Goal: Task Accomplishment & Management: Use online tool/utility

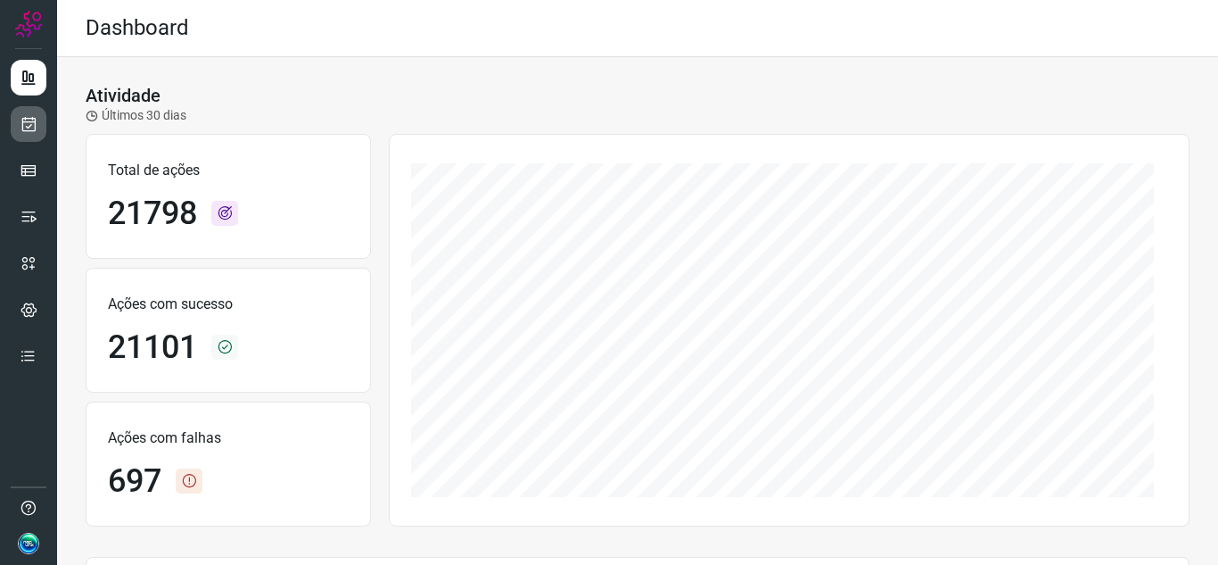
click at [16, 126] on link at bounding box center [29, 124] width 36 height 36
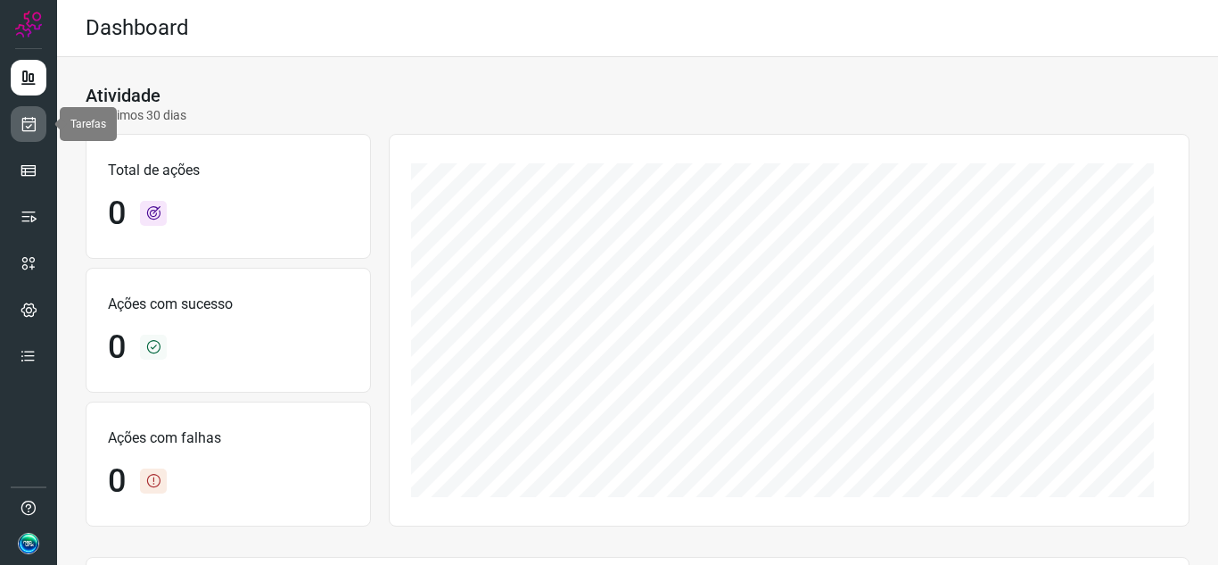
click at [36, 123] on icon at bounding box center [29, 124] width 19 height 18
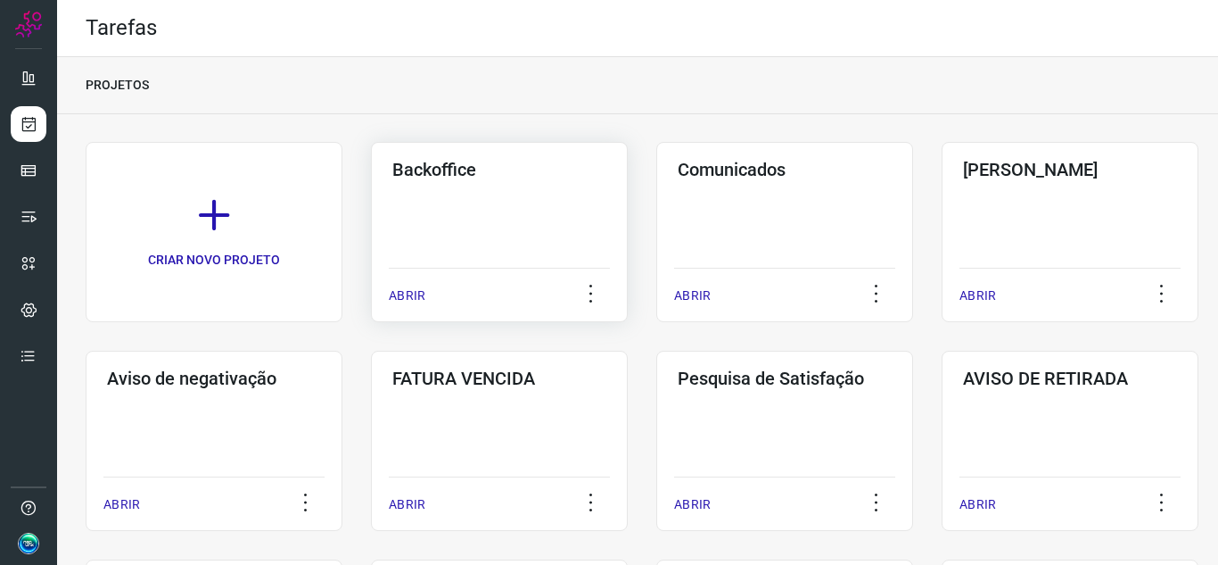
click at [498, 307] on div "ABRIR" at bounding box center [499, 290] width 221 height 45
click at [553, 203] on div "Backoffice ABRIR" at bounding box center [499, 232] width 257 height 180
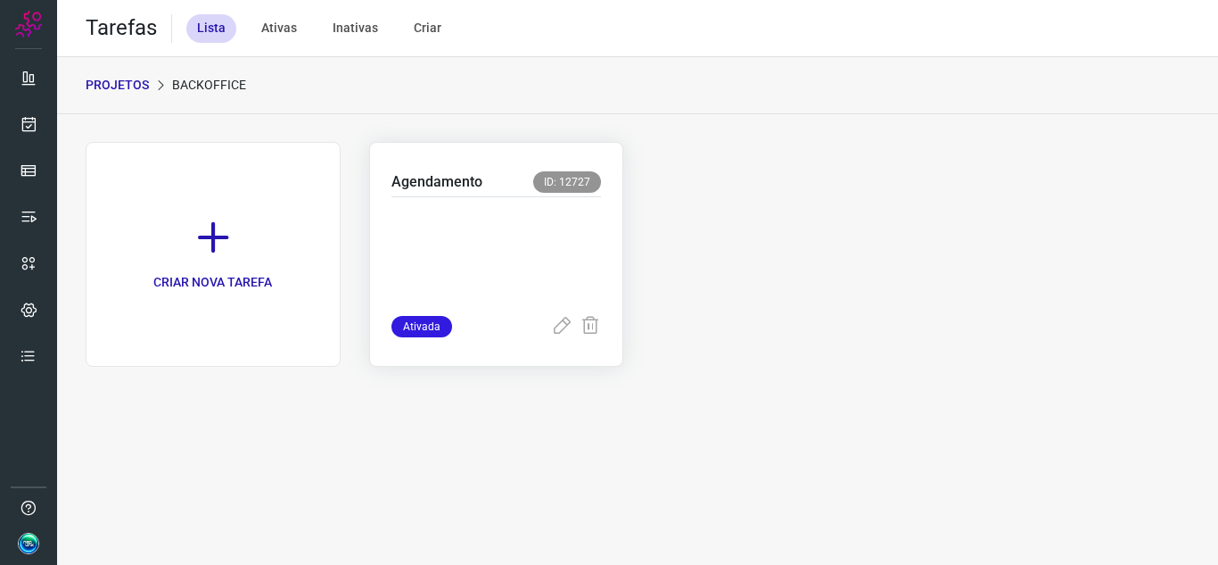
click at [524, 252] on p at bounding box center [497, 252] width 210 height 89
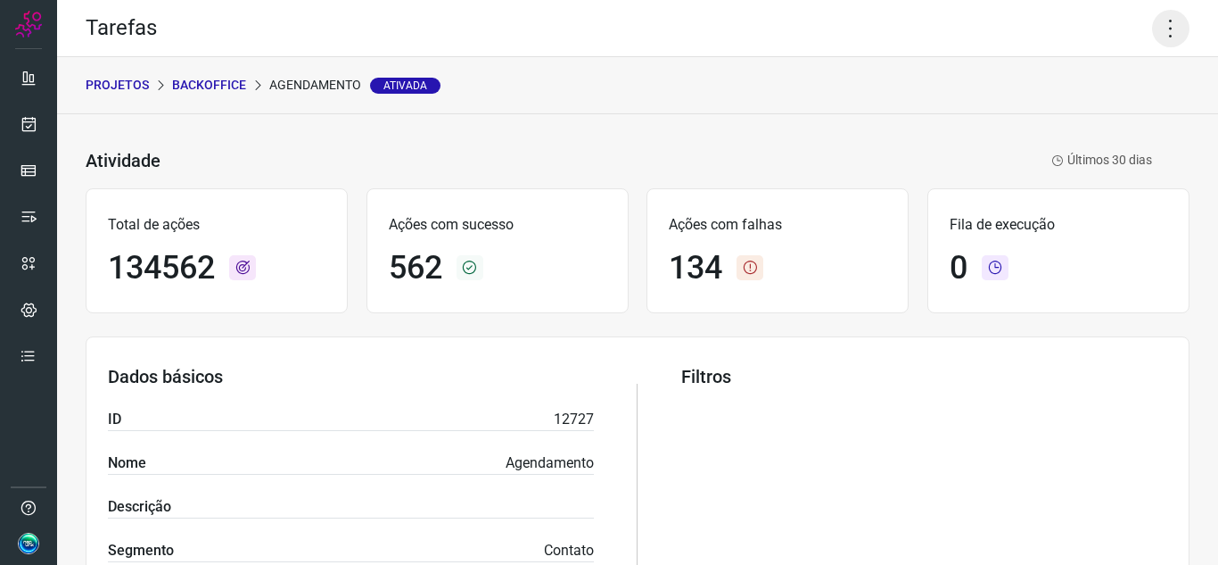
click at [1172, 21] on icon at bounding box center [1170, 28] width 37 height 37
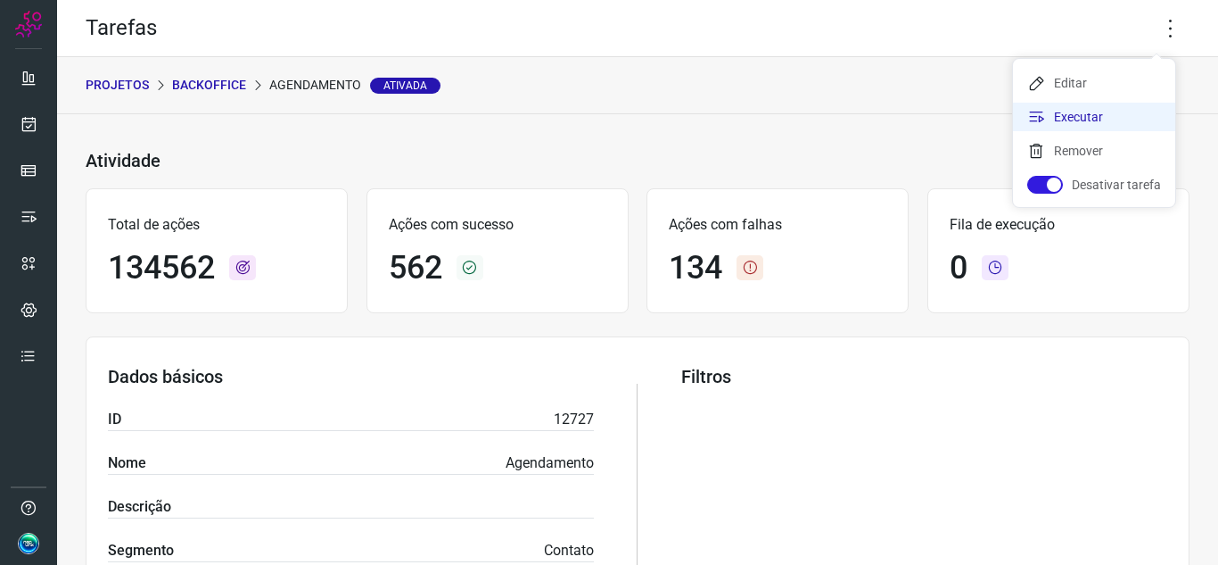
click at [1100, 120] on li "Executar" at bounding box center [1094, 117] width 162 height 29
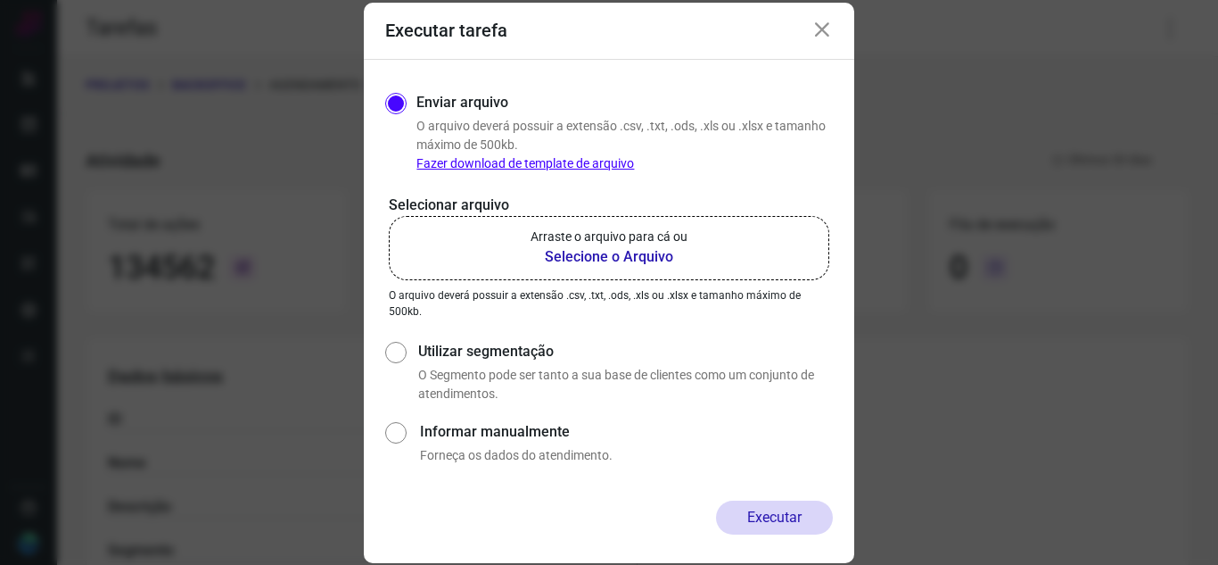
click at [739, 208] on p "Selecionar arquivo" at bounding box center [609, 204] width 441 height 21
click at [721, 266] on label "Arraste o arquivo para cá ou Selecione o Arquivo" at bounding box center [609, 248] width 441 height 64
click at [0, 0] on input "Arraste o arquivo para cá ou Selecione o Arquivo" at bounding box center [0, 0] width 0 height 0
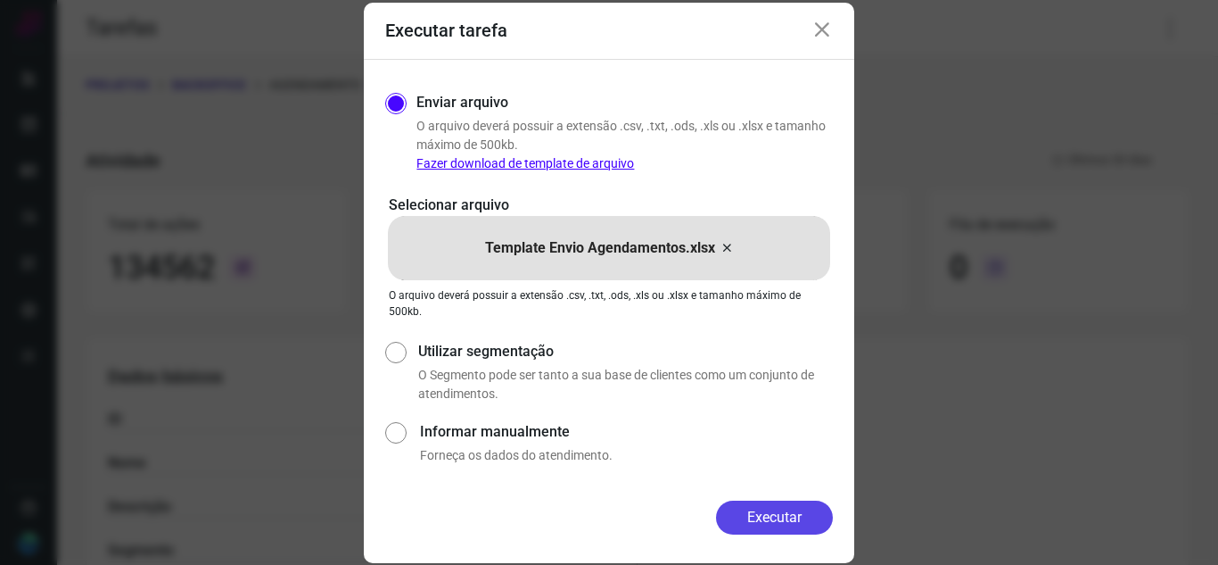
click at [783, 510] on button "Executar" at bounding box center [774, 517] width 117 height 34
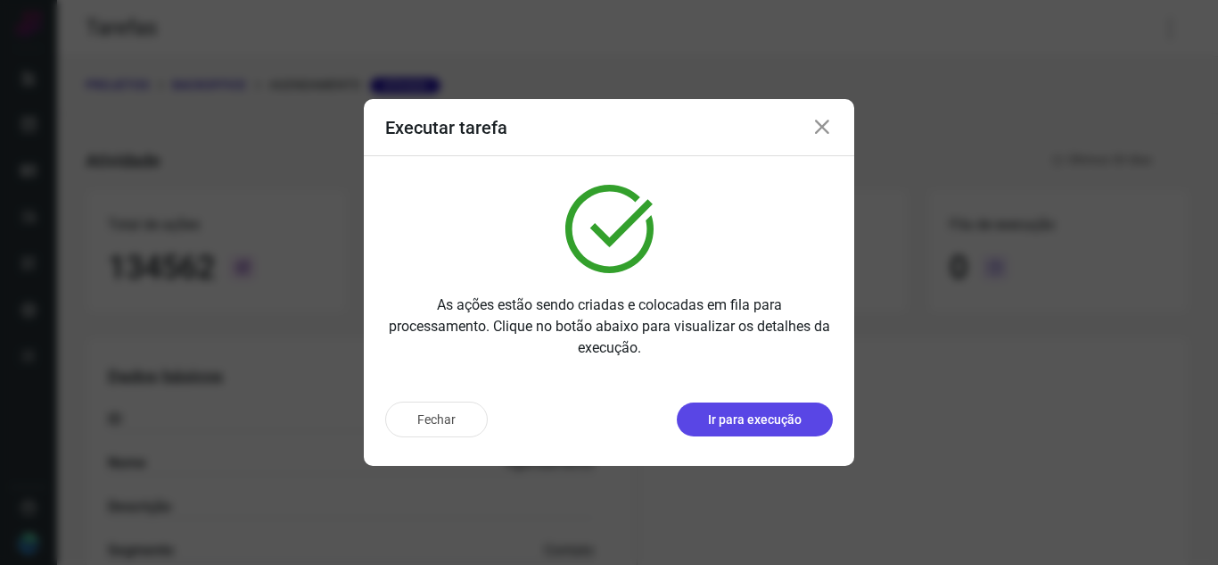
click at [763, 429] on button "Ir para execução" at bounding box center [755, 419] width 156 height 34
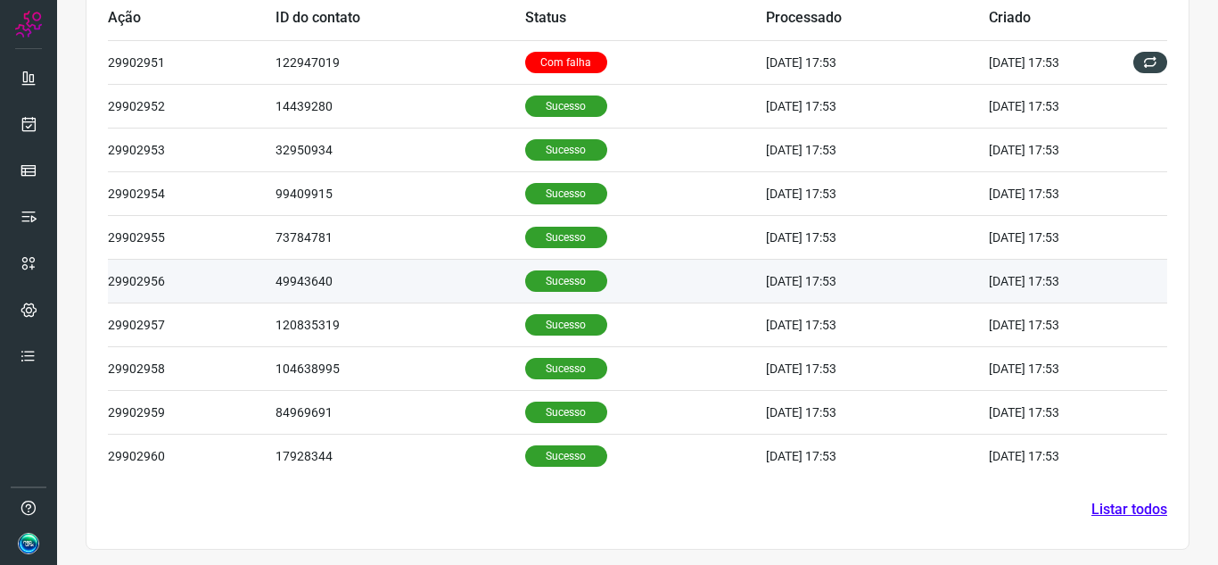
scroll to position [610, 0]
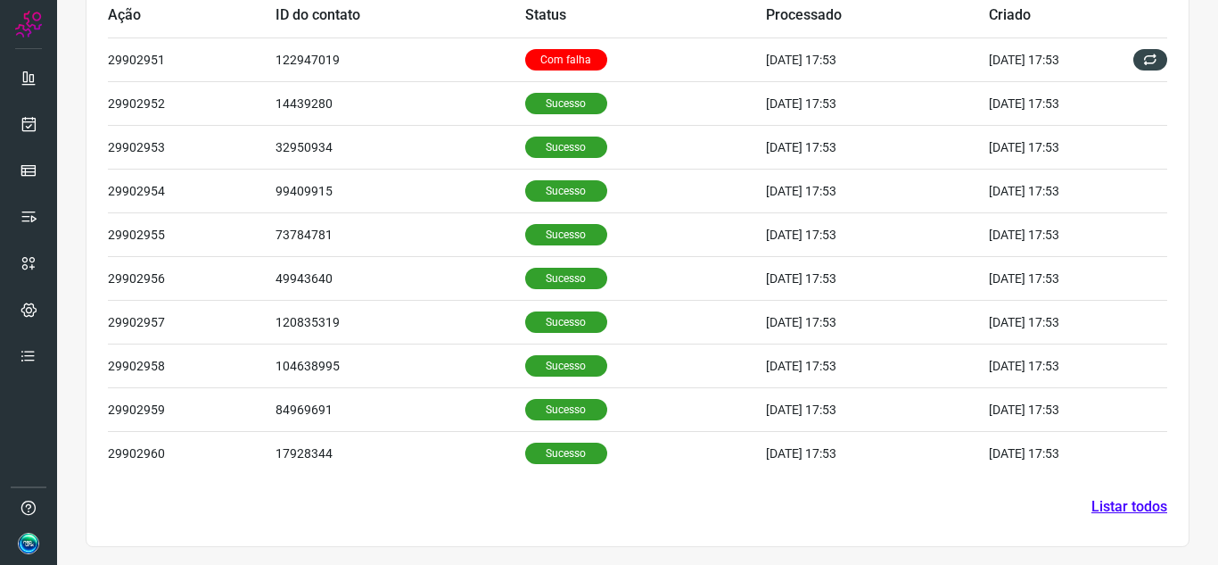
click at [1099, 501] on link "Listar todos" at bounding box center [1130, 506] width 76 height 21
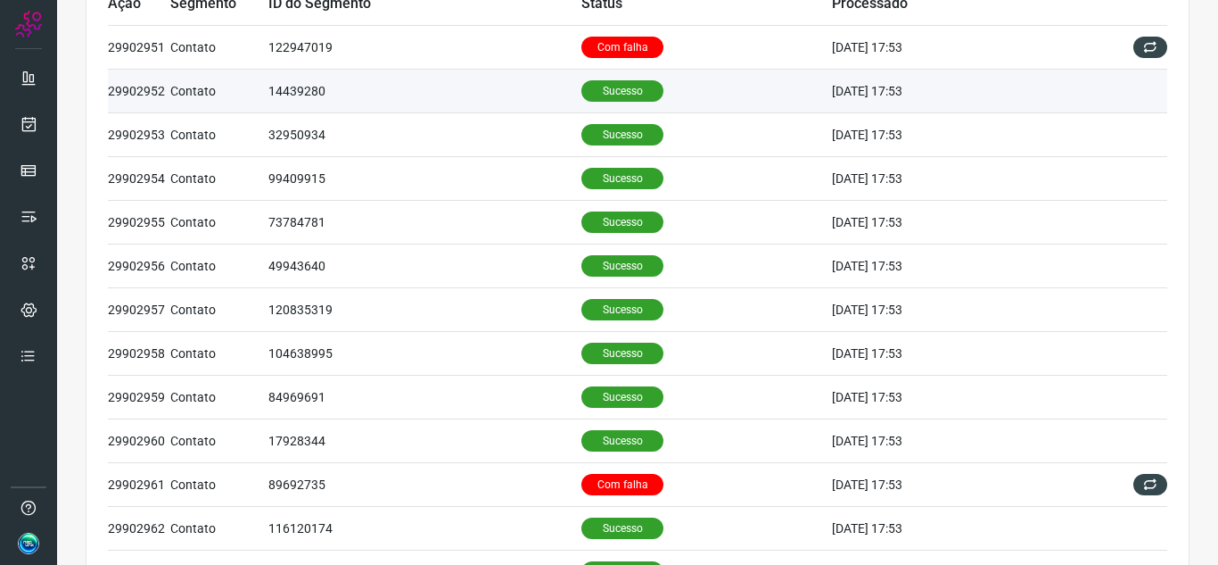
scroll to position [25, 0]
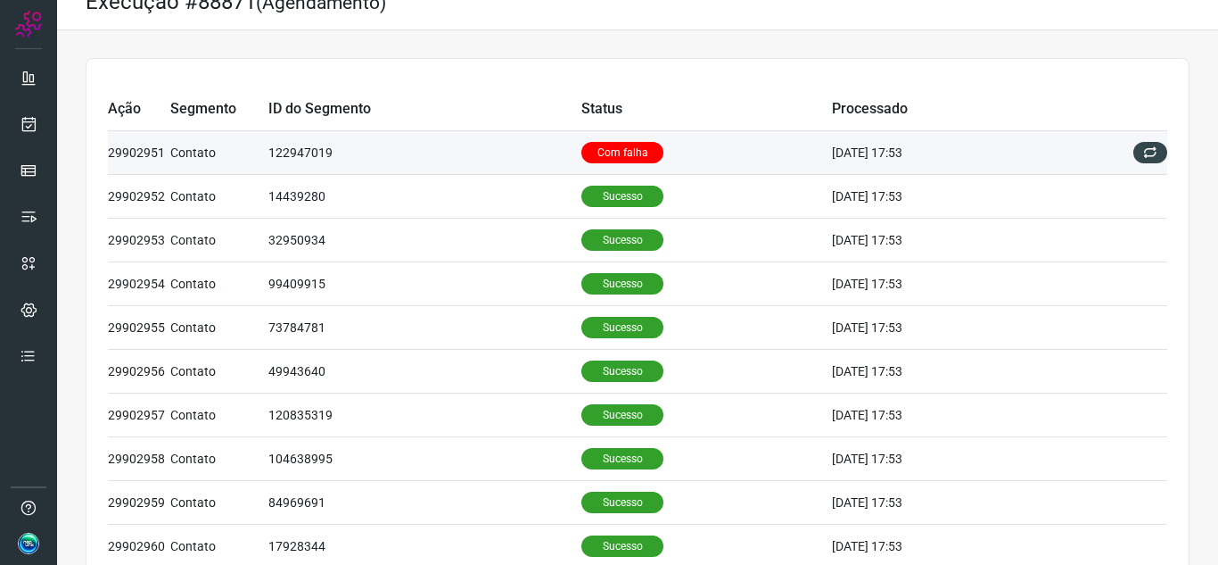
click at [615, 168] on td "Com falha" at bounding box center [706, 153] width 251 height 44
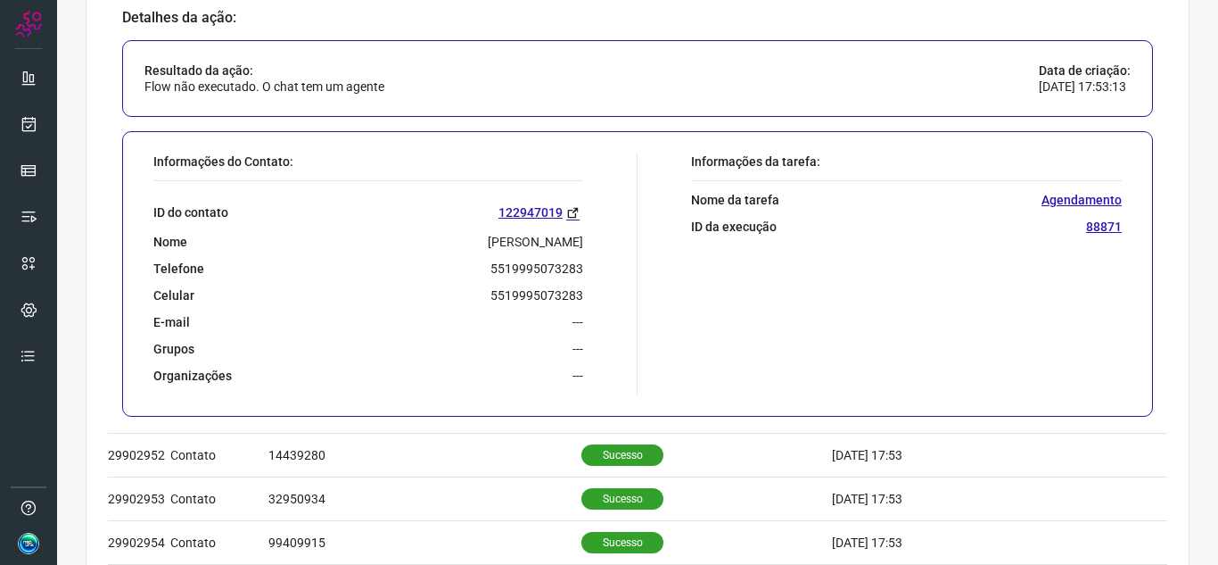
scroll to position [203, 0]
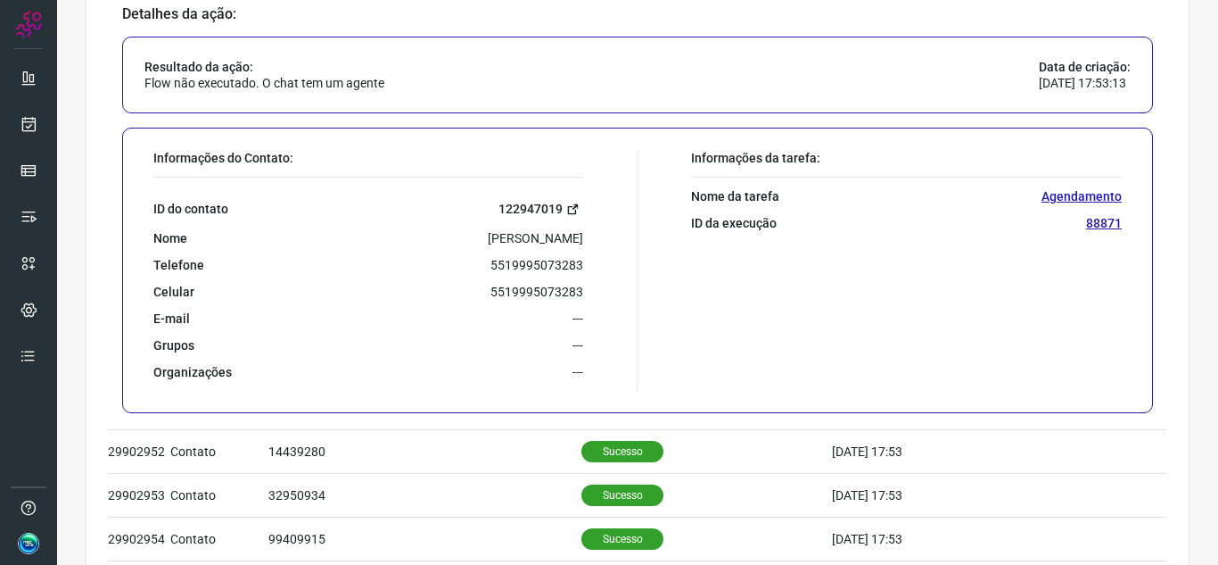
click at [566, 207] on icon at bounding box center [572, 208] width 13 height 13
click at [515, 271] on p "5519995073283" at bounding box center [537, 265] width 93 height 16
copy p "5519995073283"
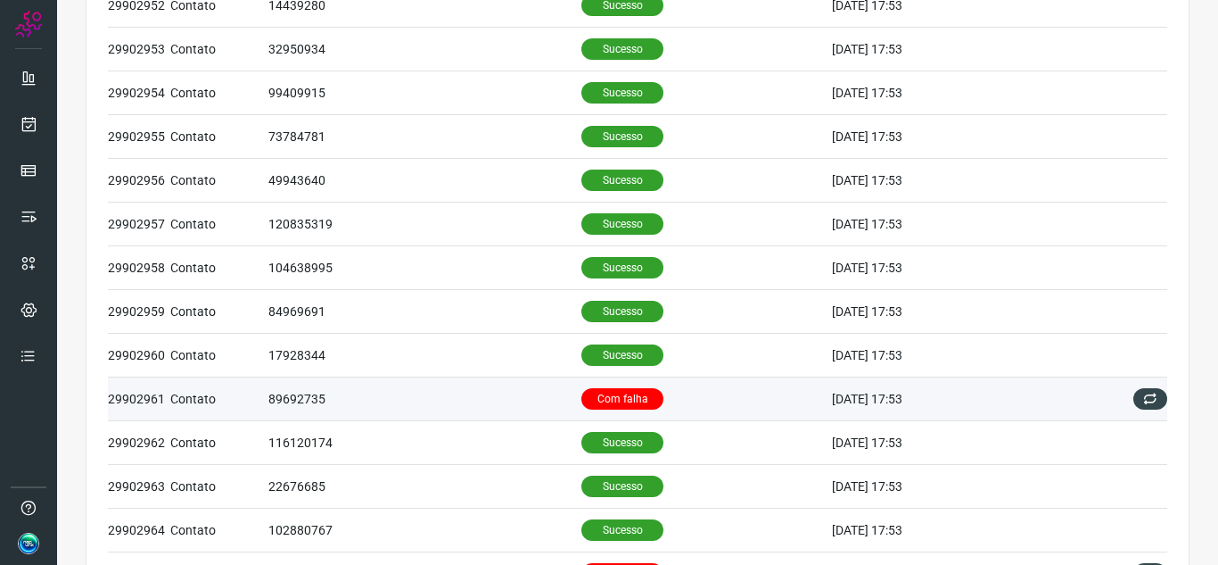
click at [656, 391] on td "Com falha" at bounding box center [706, 398] width 251 height 44
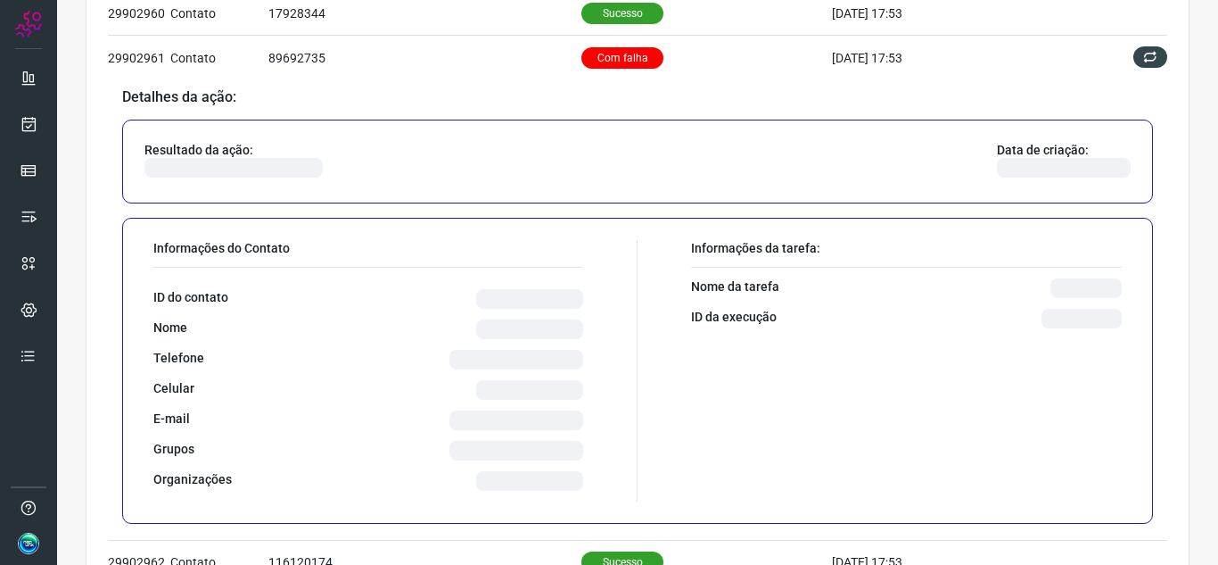
scroll to position [573, 0]
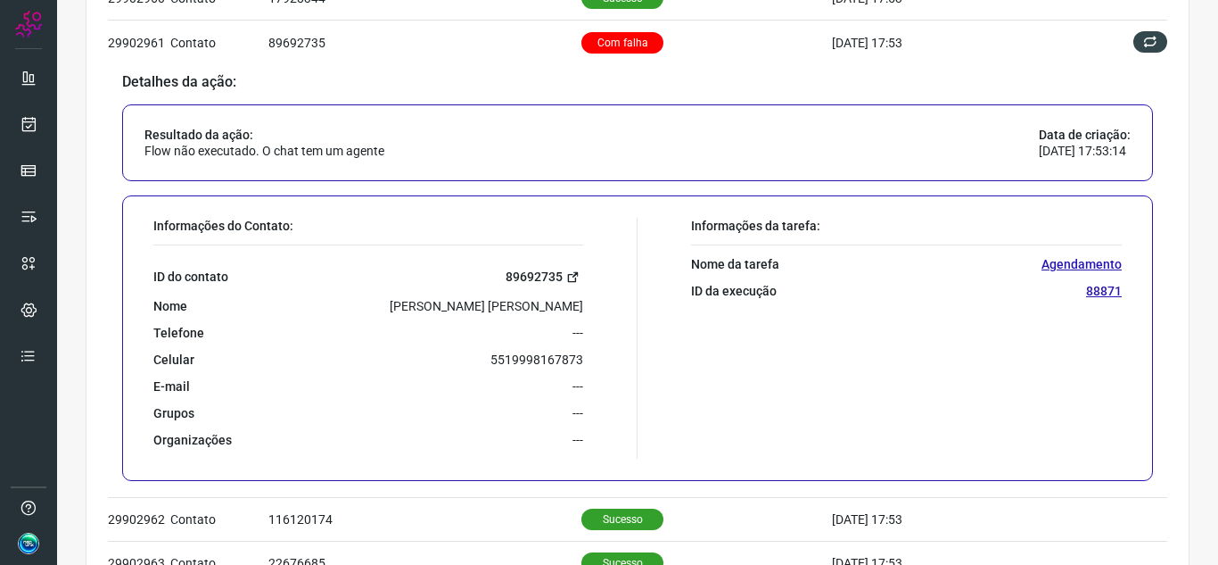
click at [566, 274] on icon at bounding box center [572, 276] width 13 height 13
click at [540, 348] on div "ID do contato 89692735 Nome [PERSON_NAME] [PERSON_NAME] Telefone --- Celular [P…" at bounding box center [368, 346] width 430 height 202
copy p "5519998167873"
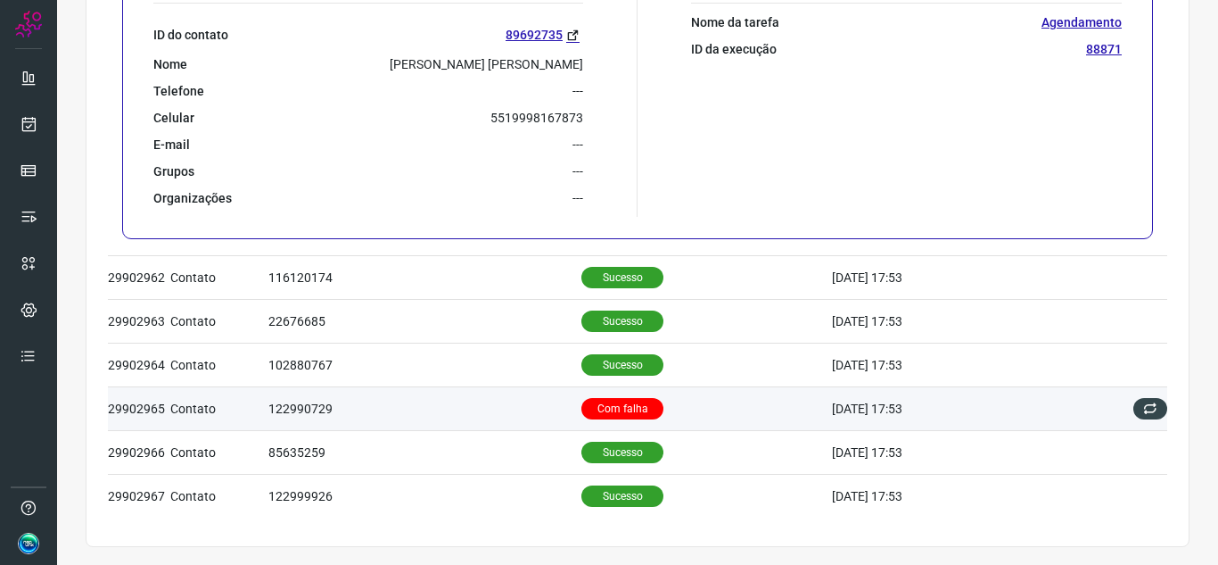
click at [672, 422] on td "Com falha" at bounding box center [706, 408] width 251 height 44
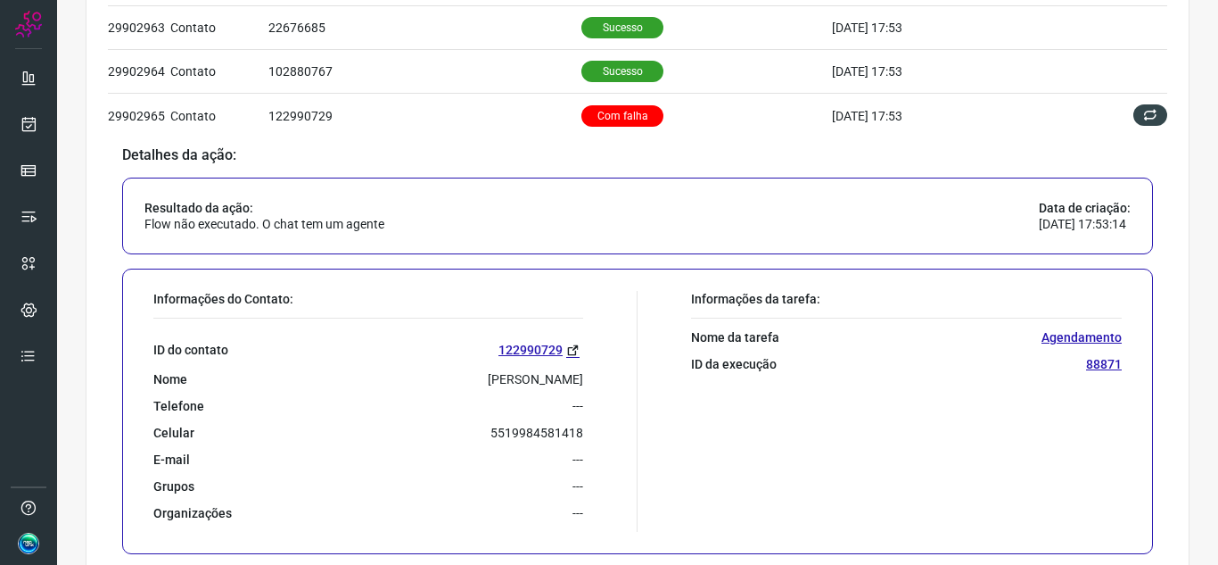
scroll to position [738, 0]
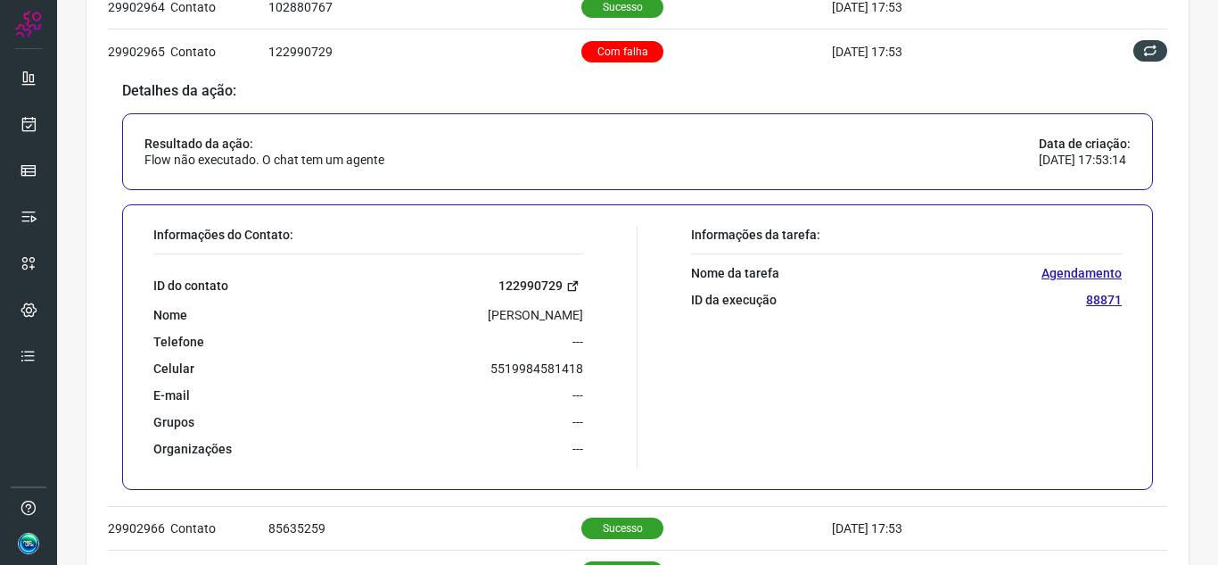
click at [569, 283] on icon at bounding box center [572, 285] width 13 height 13
click at [567, 366] on p "5519984581418" at bounding box center [537, 368] width 93 height 16
copy p "5519984581418"
